Goal: Task Accomplishment & Management: Manage account settings

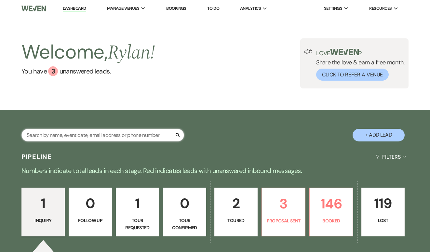
click at [92, 135] on input "text" at bounding box center [102, 135] width 162 height 13
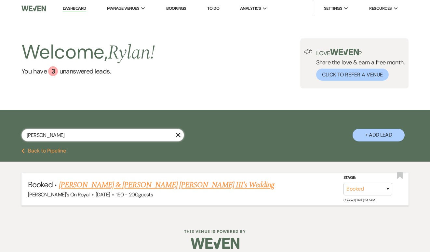
type input "[PERSON_NAME]"
click at [122, 189] on link "[PERSON_NAME] & [PERSON_NAME] [PERSON_NAME] III's Wedding" at bounding box center [166, 185] width 215 height 12
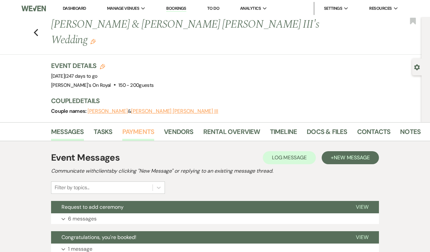
click at [143, 126] on link "Payments" at bounding box center [138, 133] width 32 height 14
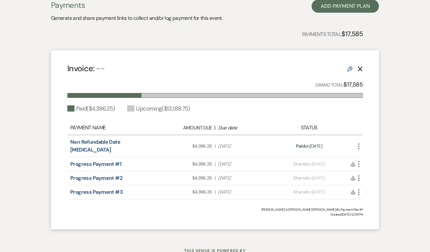
scroll to position [157, 0]
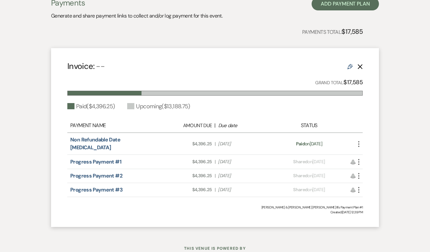
click at [357, 158] on icon "More" at bounding box center [359, 162] width 8 height 8
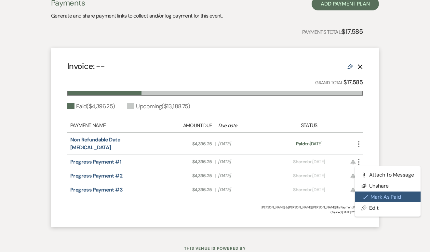
click at [380, 191] on button "Check [PERSON_NAME] [PERSON_NAME] as Paid" at bounding box center [388, 196] width 66 height 11
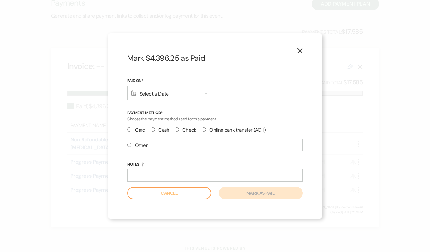
click at [186, 94] on div "Calendar Select a Date Expand" at bounding box center [169, 93] width 84 height 14
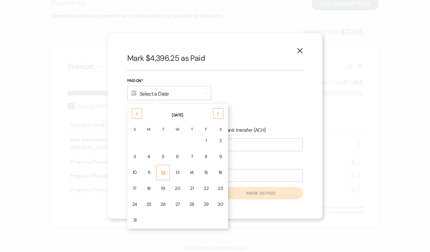
click at [168, 168] on td "12" at bounding box center [163, 172] width 14 height 15
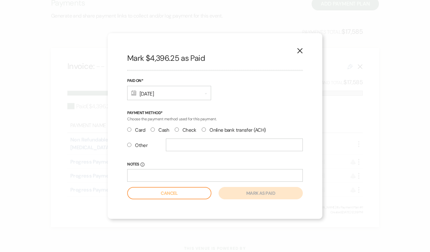
click at [182, 129] on label "Check" at bounding box center [186, 130] width 22 height 9
click at [179, 129] on input "Check" at bounding box center [177, 129] width 4 height 4
radio input "true"
click at [178, 172] on input "Notes Info" at bounding box center [214, 175] width 175 height 13
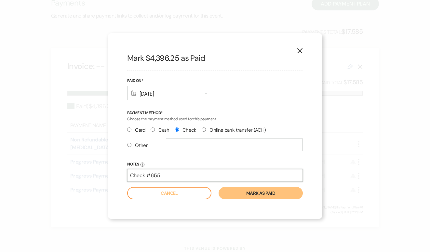
type input "Check #655"
click at [240, 190] on button "Mark as paid" at bounding box center [260, 193] width 84 height 12
